Goal: Transaction & Acquisition: Download file/media

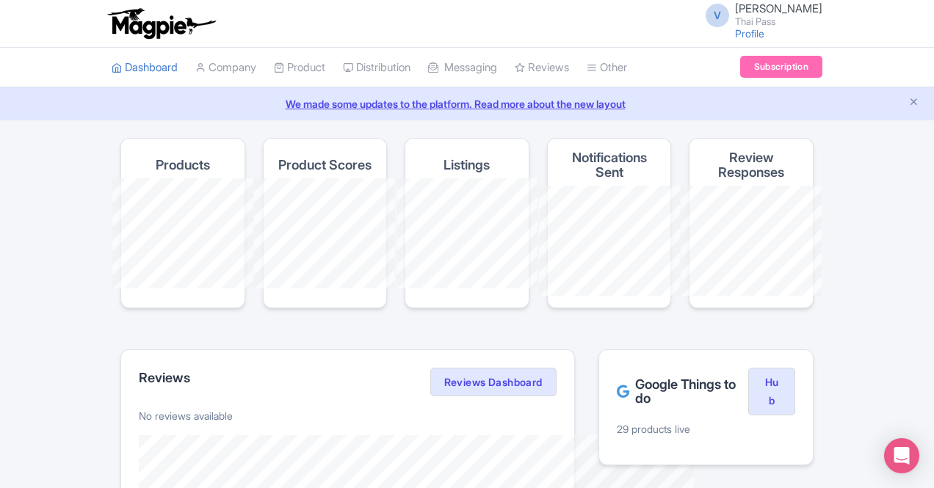
scroll to position [115, 0]
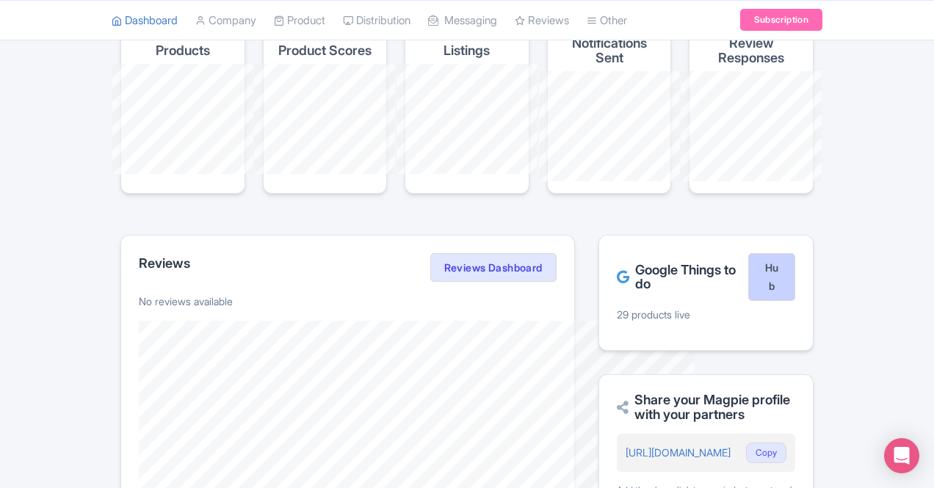
click at [795, 257] on link "Hub" at bounding box center [771, 277] width 47 height 48
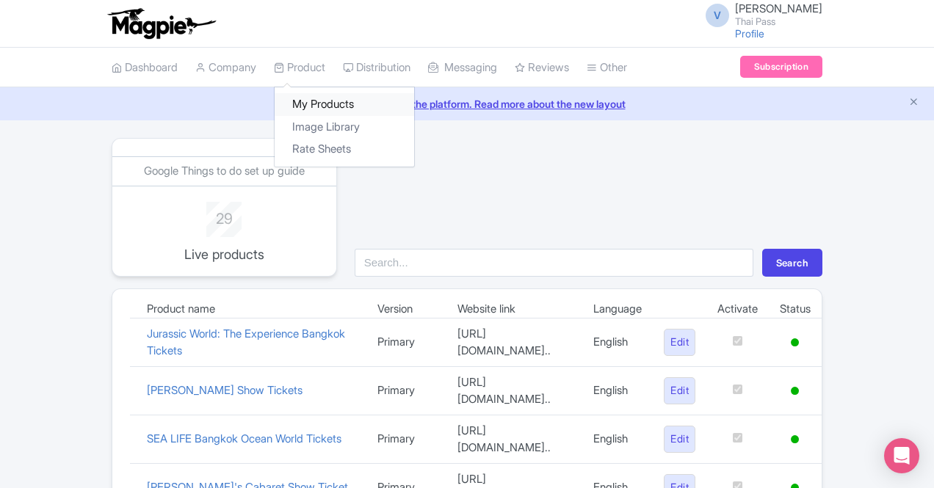
click at [275, 97] on link "My Products" at bounding box center [345, 104] width 140 height 23
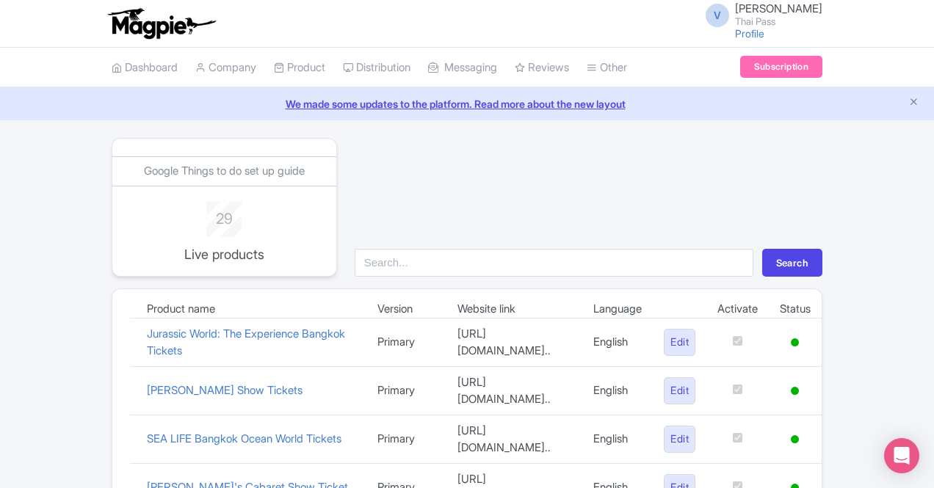
scroll to position [65, 0]
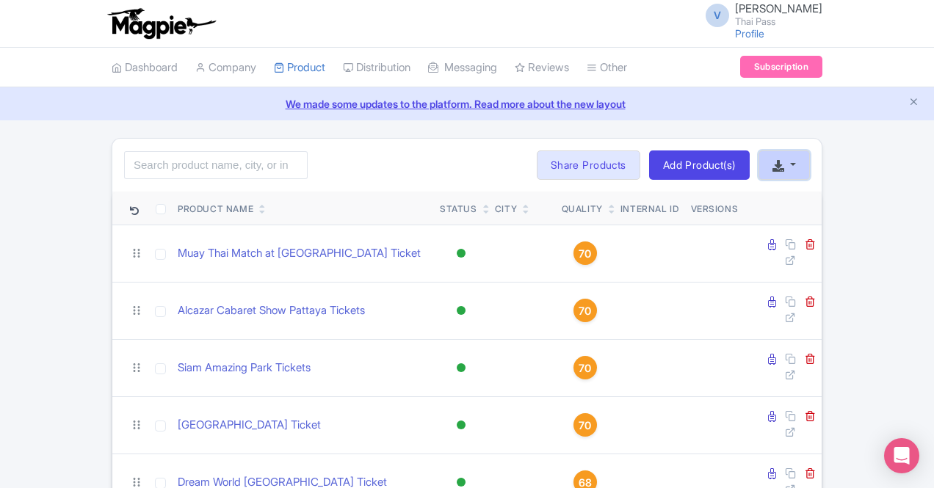
click at [810, 158] on button "button" at bounding box center [784, 165] width 51 height 29
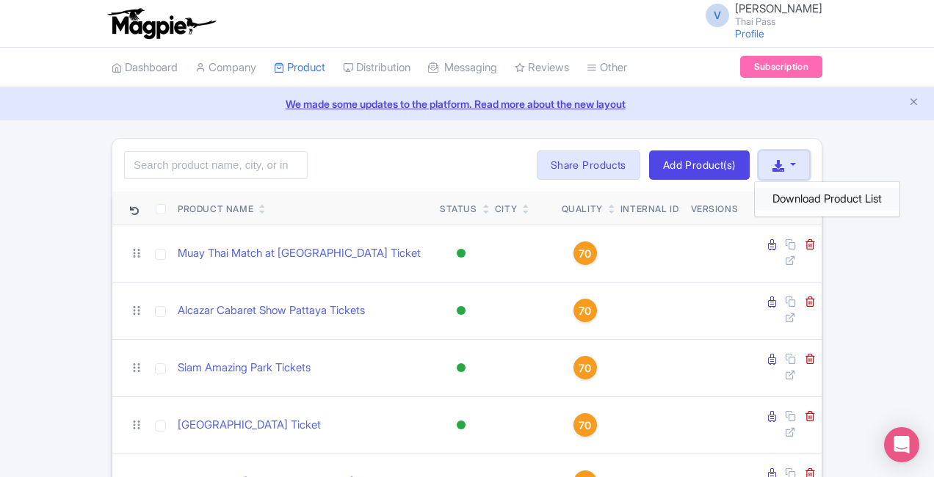
scroll to position [0, 76]
click at [873, 199] on link "Download Product List" at bounding box center [827, 199] width 145 height 23
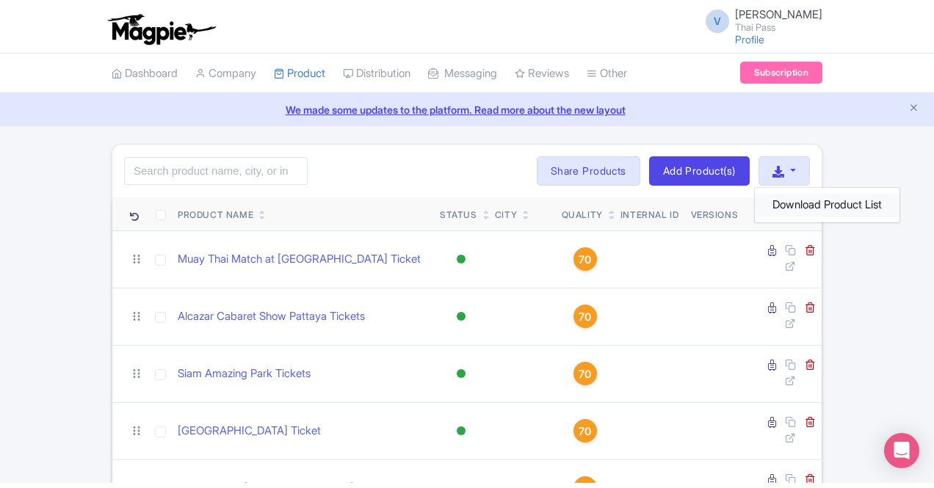
scroll to position [0, 0]
